Goal: Task Accomplishment & Management: Manage account settings

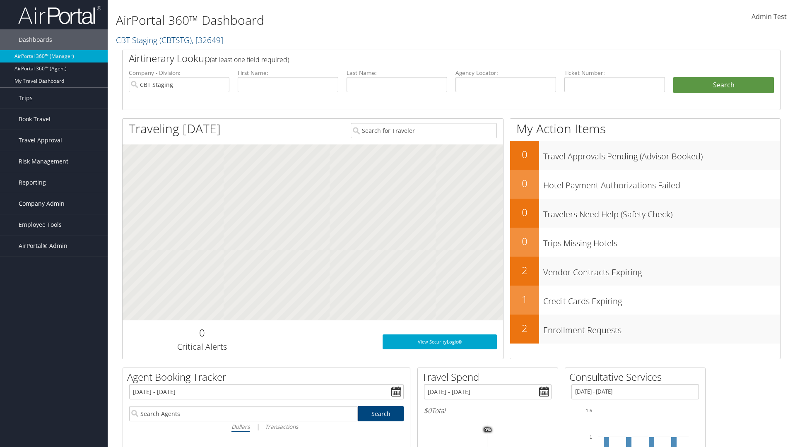
click at [54, 204] on span "Company Admin" at bounding box center [42, 203] width 46 height 21
click at [54, 387] on link "Virtual Pay Settings" at bounding box center [54, 393] width 108 height 12
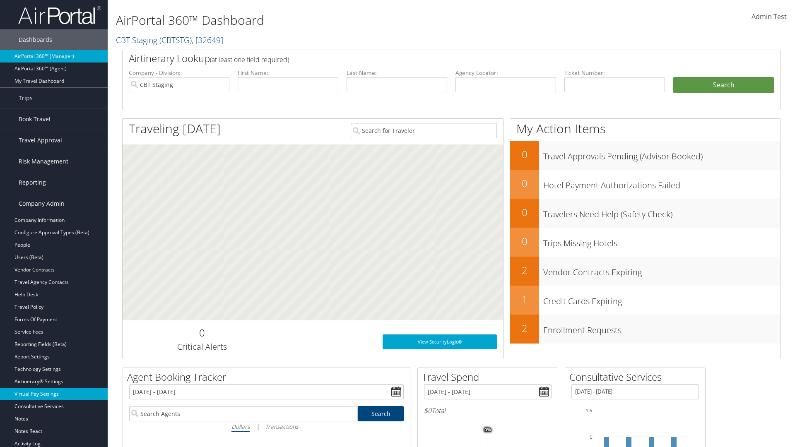
scroll to position [171, 0]
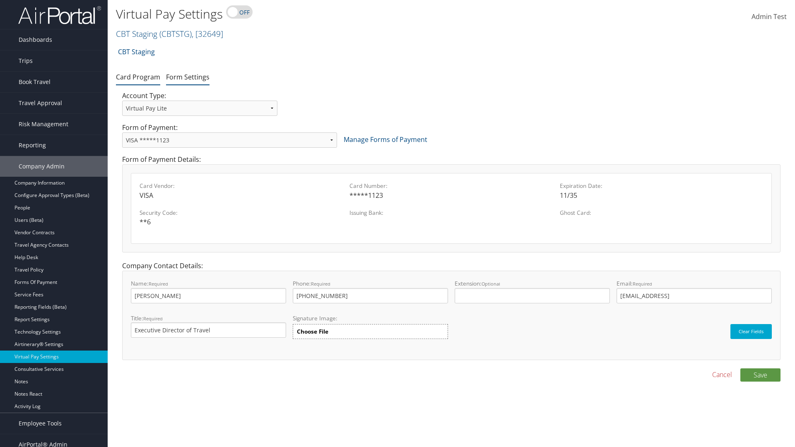
click at [188, 77] on link "Form Settings" at bounding box center [187, 76] width 43 height 9
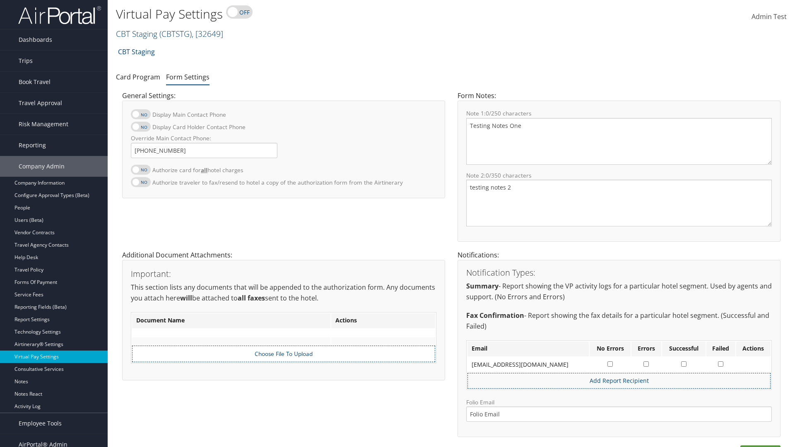
click at [137, 34] on link "CBT Staging ( CBTSTG ) , [ 32649 ]" at bounding box center [169, 33] width 107 height 11
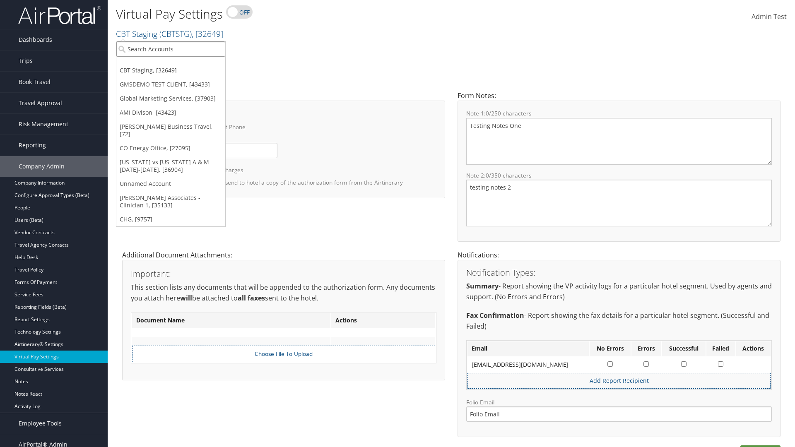
click at [171, 49] on input "search" at bounding box center [170, 48] width 109 height 15
type input "[PERSON_NAME] Business Travel"
click at [182, 64] on div "Christopherson Business Travel (C10001), [72]" at bounding box center [182, 63] width 141 height 7
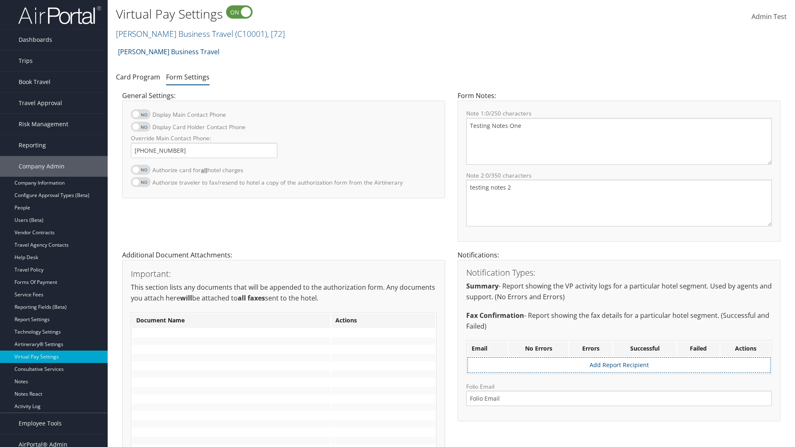
click at [141, 169] on label at bounding box center [141, 170] width 20 height 10
click at [140, 171] on input "Authorize card for all hotel charges" at bounding box center [137, 173] width 5 height 5
checkbox input "true"
click at [141, 127] on label at bounding box center [141, 127] width 20 height 10
click at [140, 128] on input "Display Card Holder Contact Phone" at bounding box center [137, 130] width 5 height 5
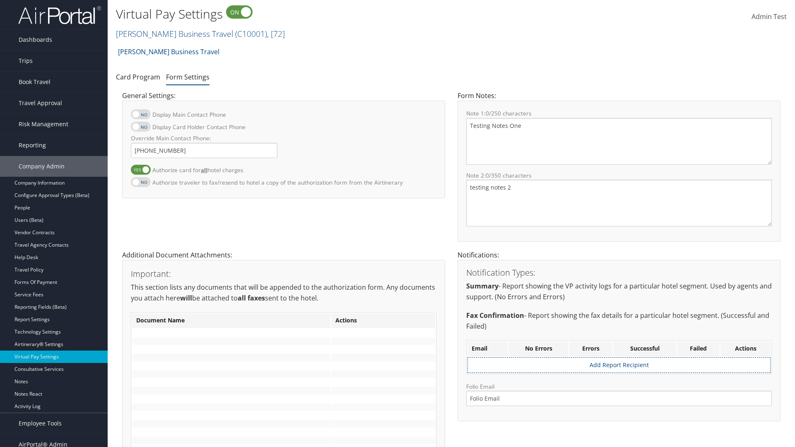
checkbox input "true"
click at [141, 114] on label at bounding box center [141, 114] width 20 height 10
click at [140, 116] on input "Display Main Contact Phone" at bounding box center [137, 118] width 5 height 5
checkbox input "true"
click at [141, 182] on label at bounding box center [141, 182] width 20 height 10
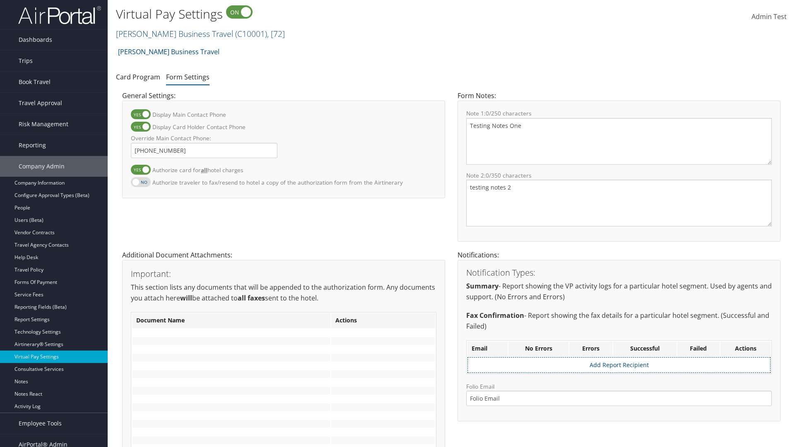
click at [140, 184] on input "Authorize traveler to fax/resend to hotel a copy of the authorization form from…" at bounding box center [137, 186] width 5 height 5
checkbox input "true"
click at [141, 169] on label at bounding box center [141, 170] width 20 height 10
click at [140, 171] on input "Authorize card for all hotel charges" at bounding box center [137, 173] width 5 height 5
checkbox input "false"
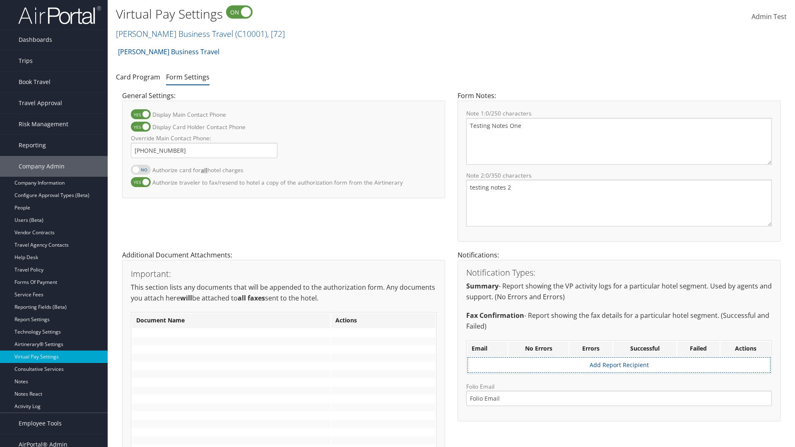
click at [141, 127] on label at bounding box center [141, 127] width 20 height 10
click at [140, 128] on input "Display Card Holder Contact Phone" at bounding box center [137, 130] width 5 height 5
checkbox input "false"
click at [141, 114] on label at bounding box center [141, 114] width 20 height 10
click at [140, 116] on input "Display Main Contact Phone" at bounding box center [137, 118] width 5 height 5
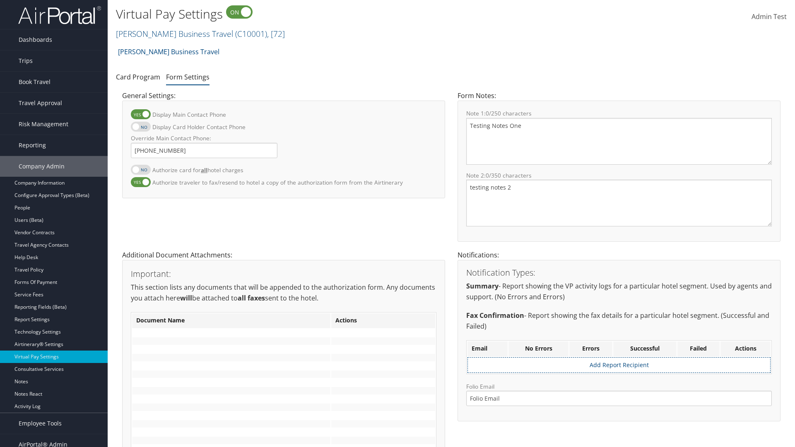
checkbox input "false"
click at [141, 182] on label at bounding box center [141, 182] width 20 height 10
click at [140, 184] on input "Authorize traveler to fax/resend to hotel a copy of the authorization form from…" at bounding box center [137, 186] width 5 height 5
checkbox input "false"
click at [204, 150] on input "Override Main Contact Phone:" at bounding box center [204, 150] width 147 height 15
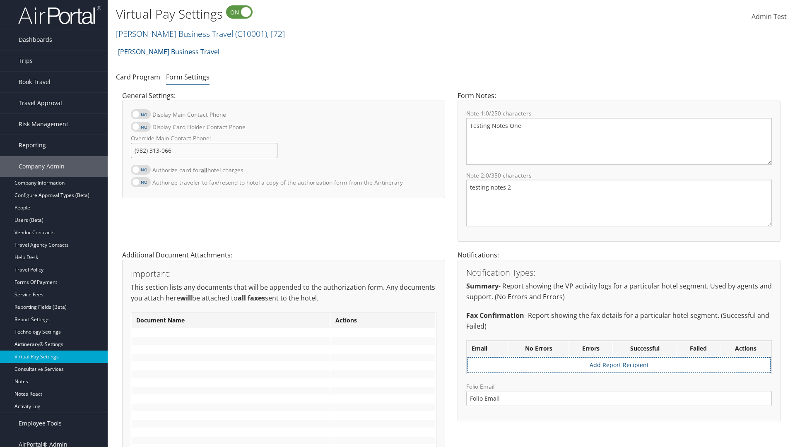
type input "[PHONE_NUMBER]"
click at [619, 141] on textarea "Testing Notes One" at bounding box center [619, 141] width 306 height 47
type textarea "Testing Notes One"
click at [619, 203] on textarea "testing notes 2" at bounding box center [619, 203] width 306 height 47
type textarea "testing notes 2"
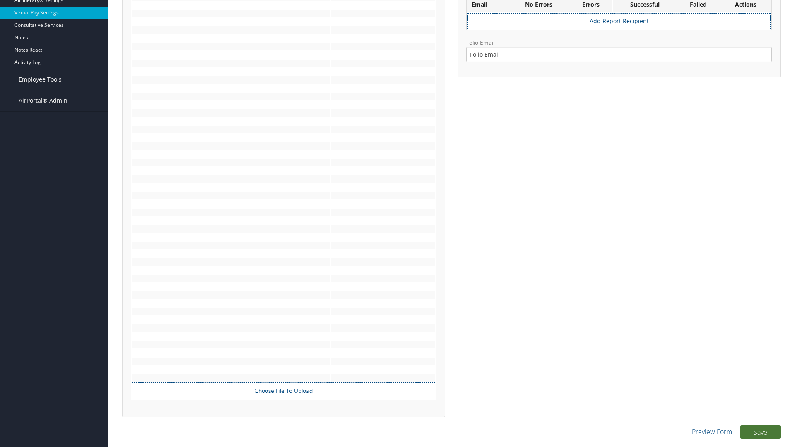
click at [760, 432] on button "Save" at bounding box center [760, 432] width 40 height 13
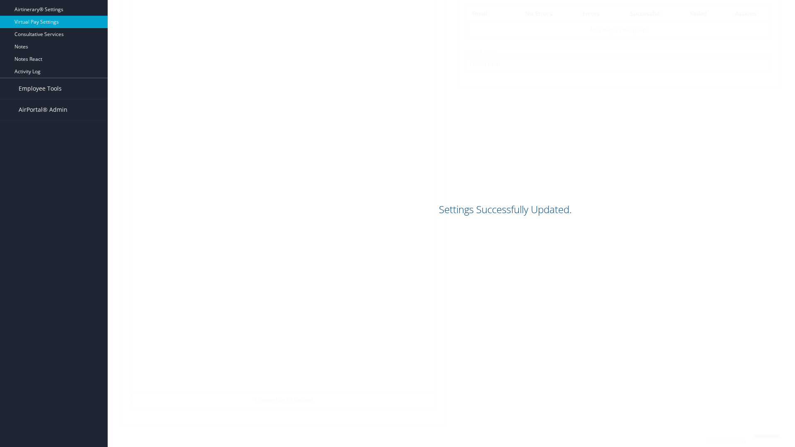
scroll to position [335, 0]
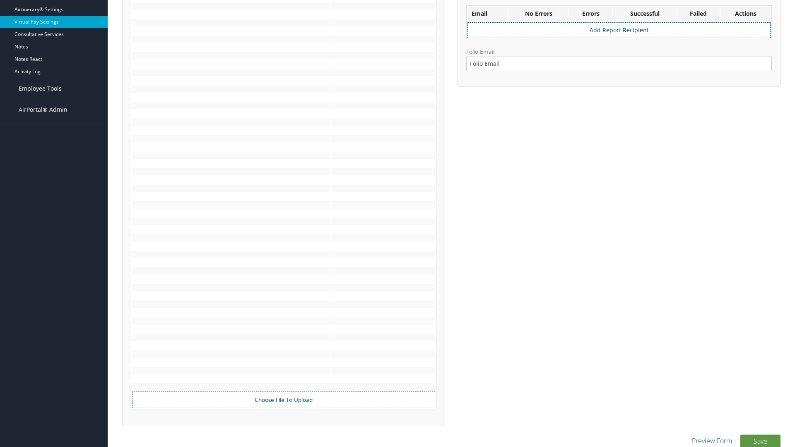
scroll to position [335, 0]
